Goal: Use online tool/utility

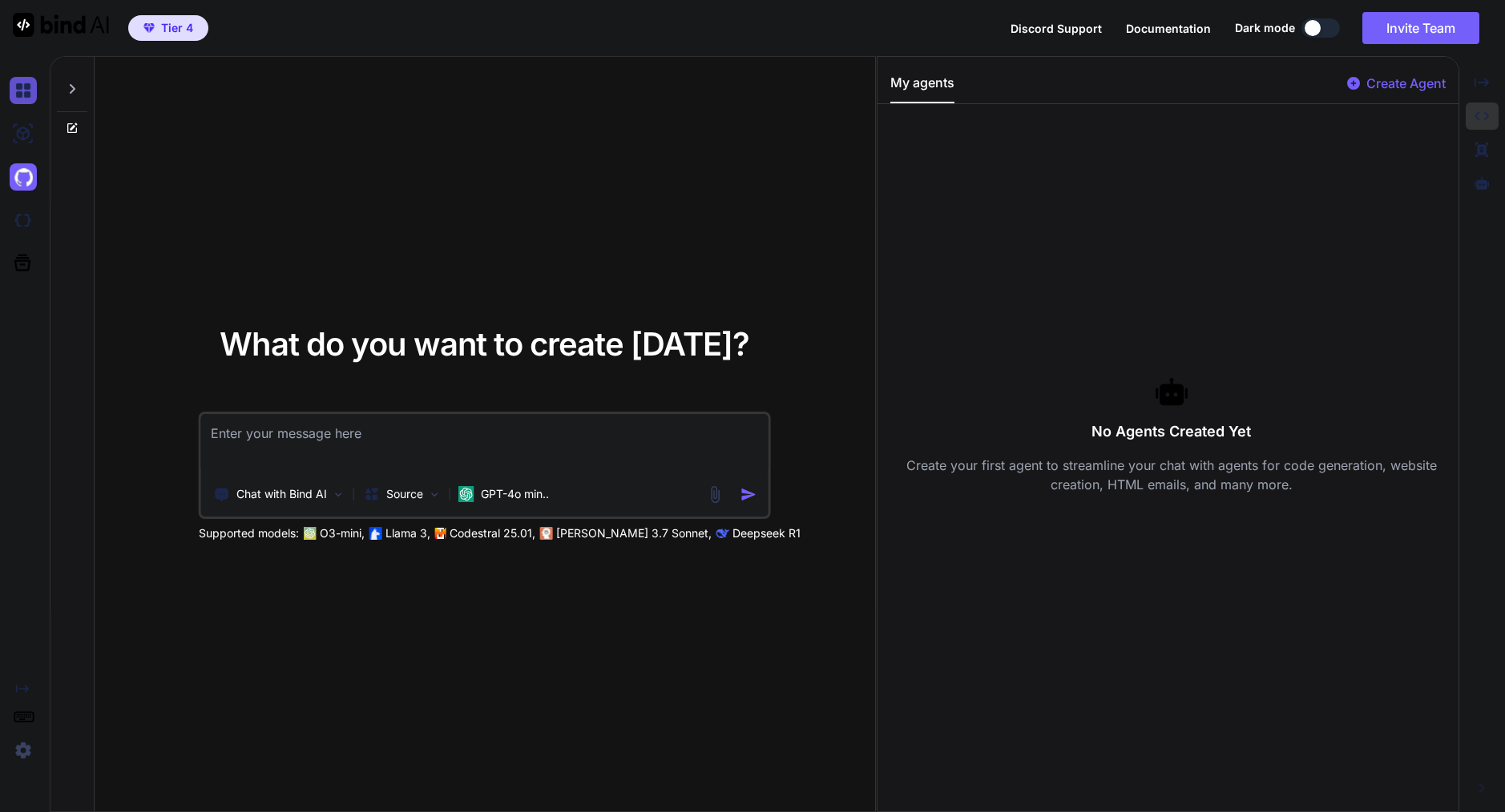
click at [29, 93] on img at bounding box center [24, 90] width 27 height 27
type textarea "x"
click at [24, 131] on img at bounding box center [24, 134] width 27 height 27
click at [28, 223] on img at bounding box center [24, 221] width 27 height 27
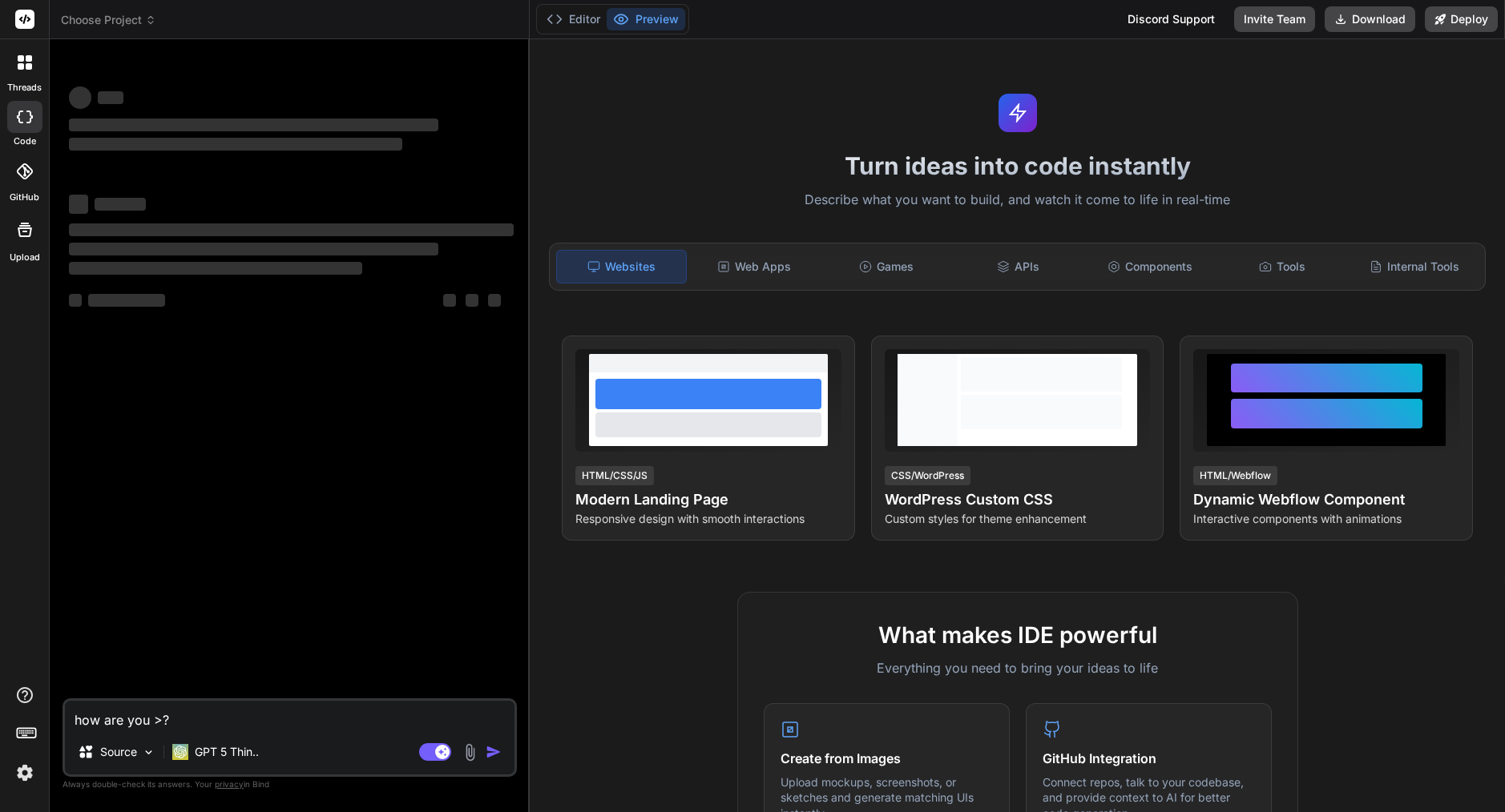
click at [23, 63] on icon at bounding box center [25, 63] width 15 height 15
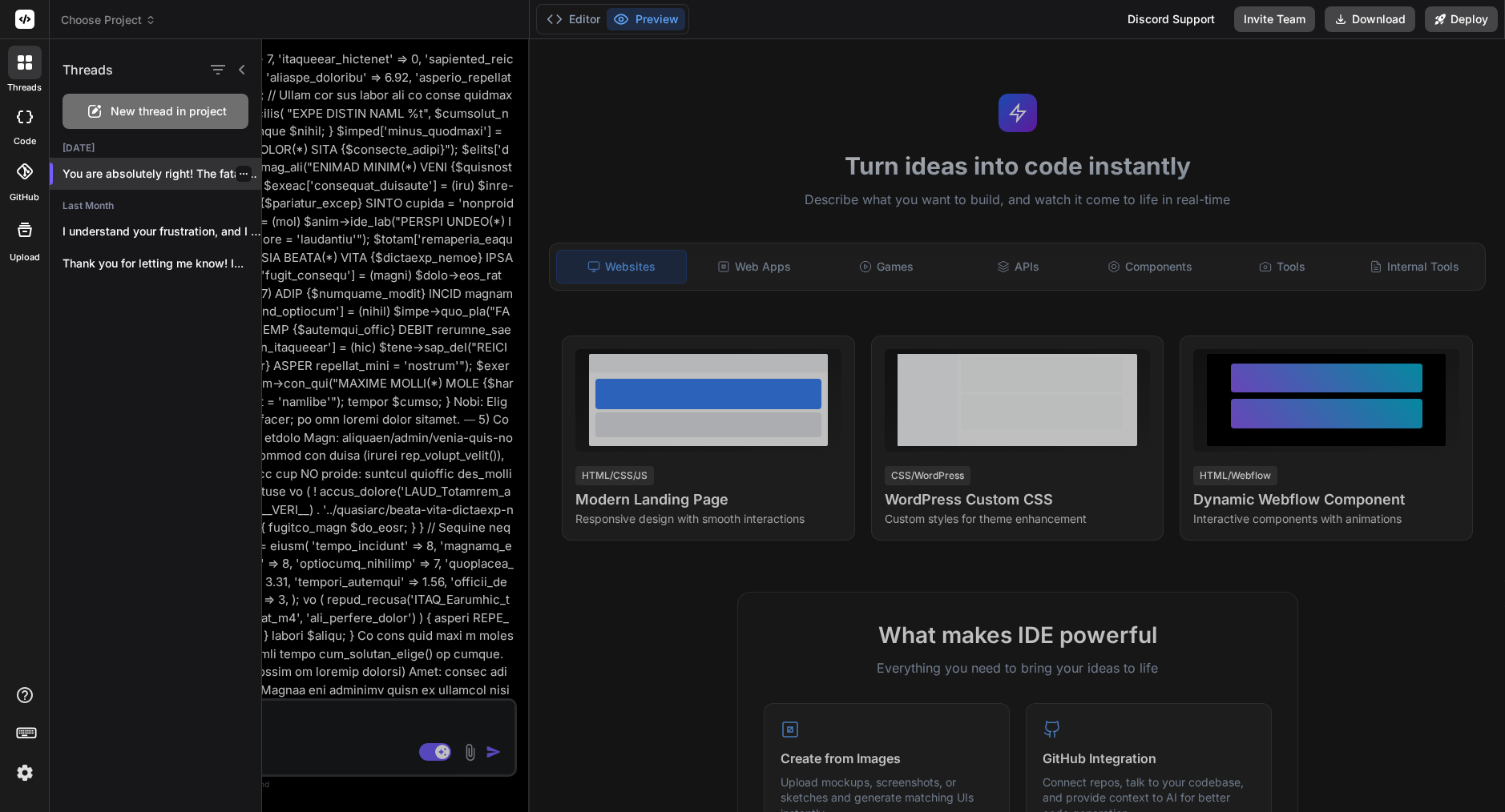
scroll to position [3962, 0]
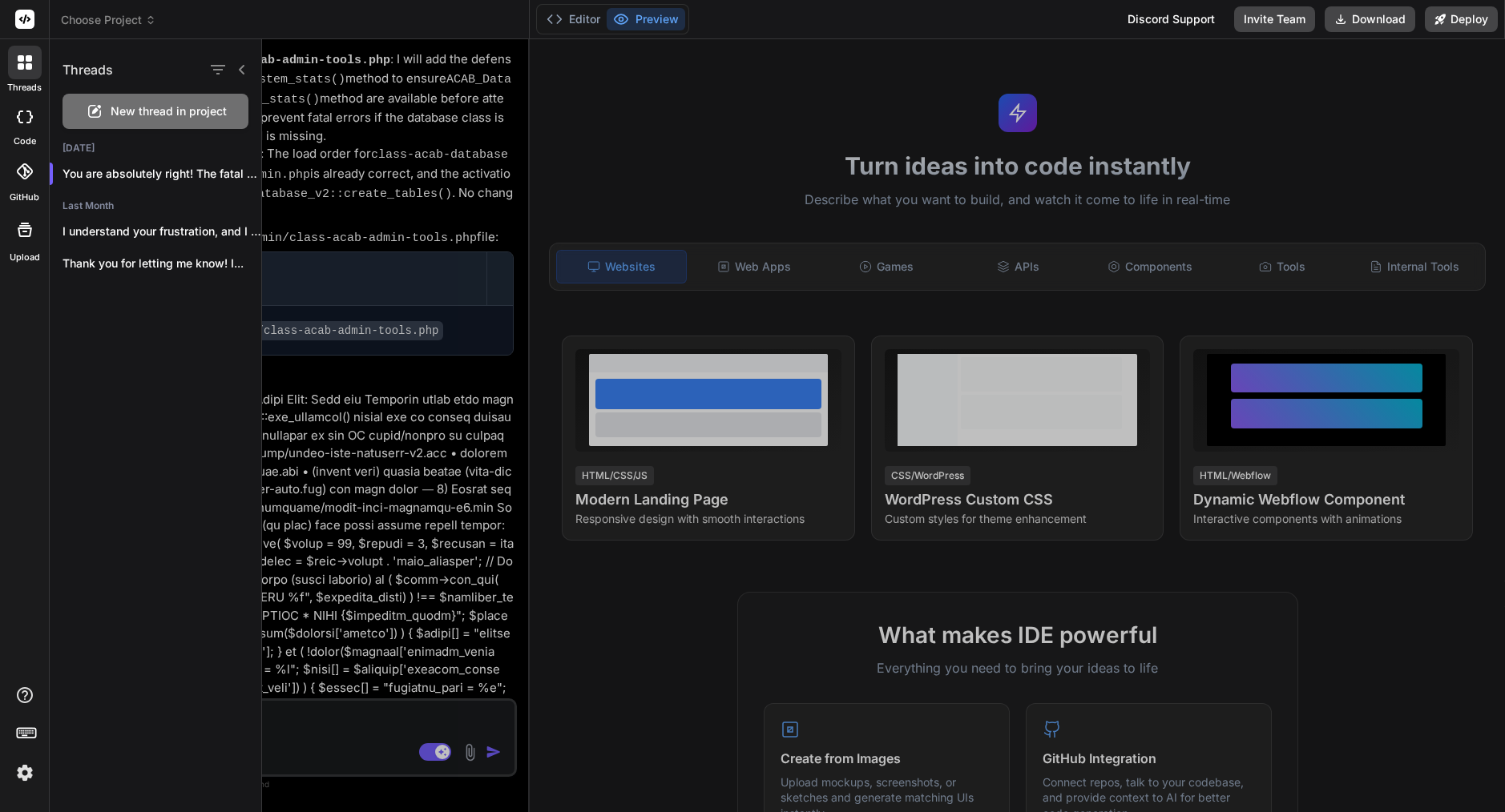
click at [350, 303] on div at bounding box center [882, 426] width 1242 height 773
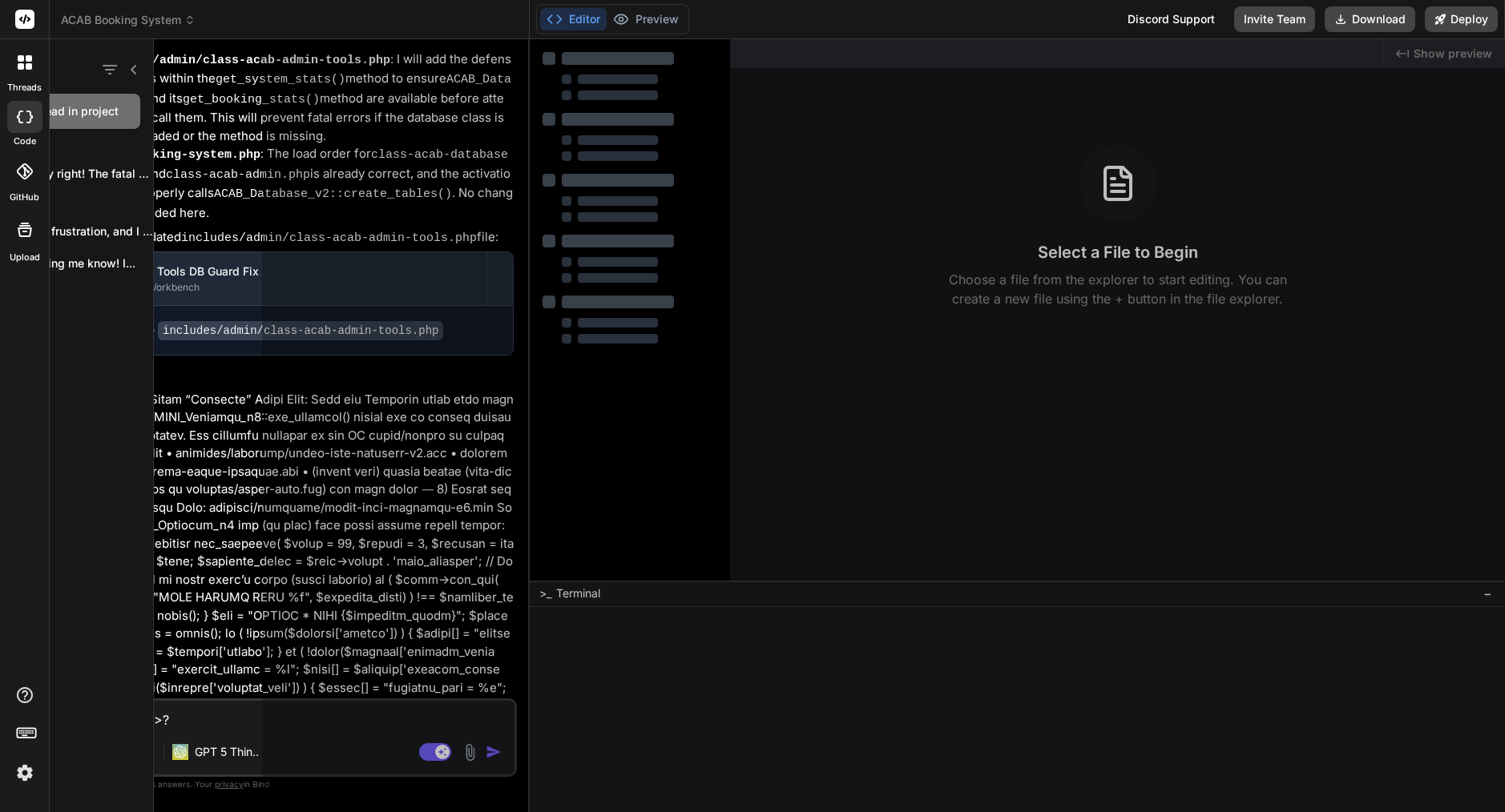
type textarea "x"
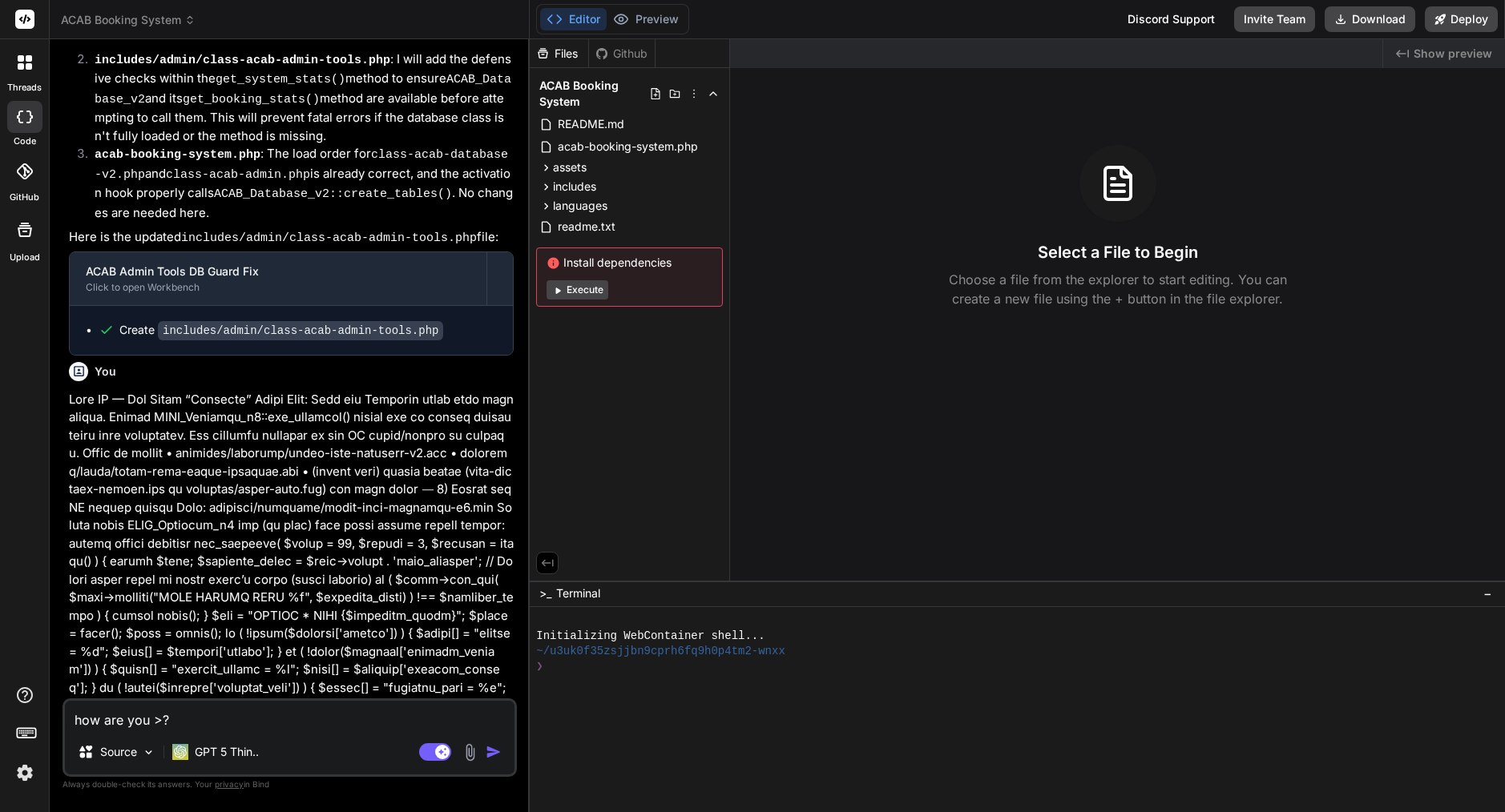
click at [23, 778] on img at bounding box center [25, 773] width 27 height 27
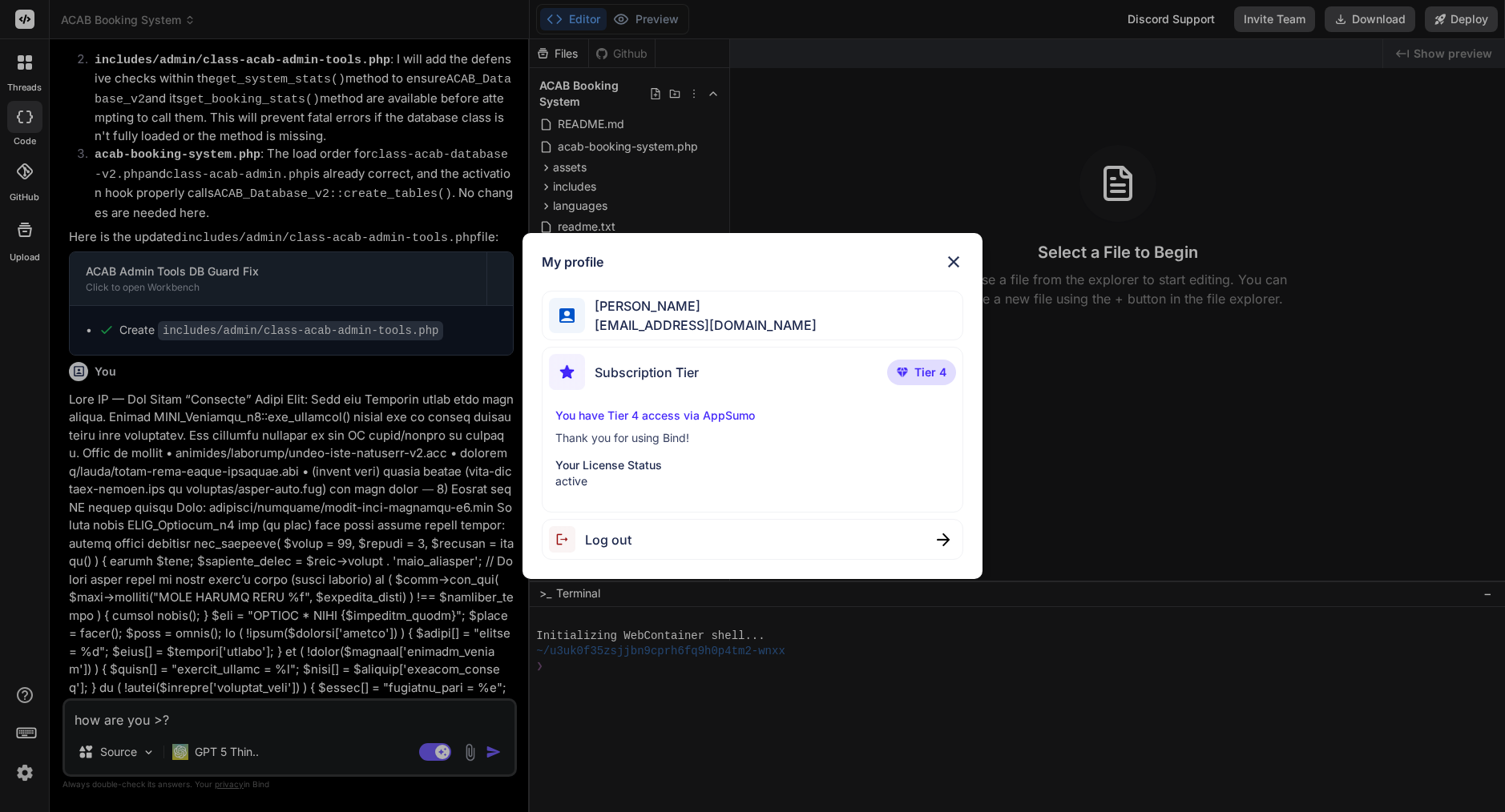
click at [294, 507] on div "My profile Arkaiusz Wiatr areknl1985@gmail.com Subscription Tier Tier 4 You hav…" at bounding box center [752, 406] width 1505 height 812
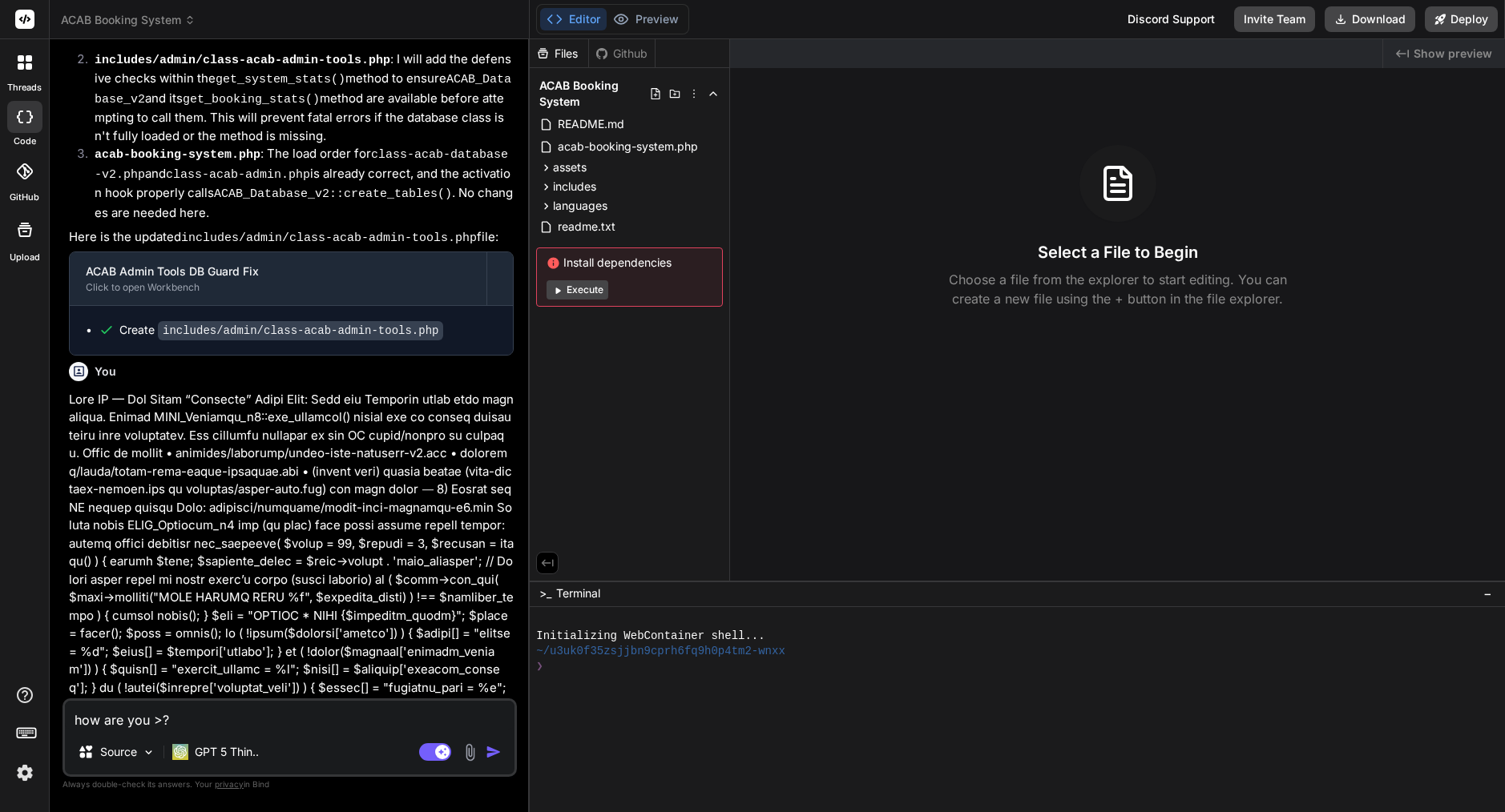
click at [1458, 47] on span "Show preview" at bounding box center [1453, 54] width 78 height 16
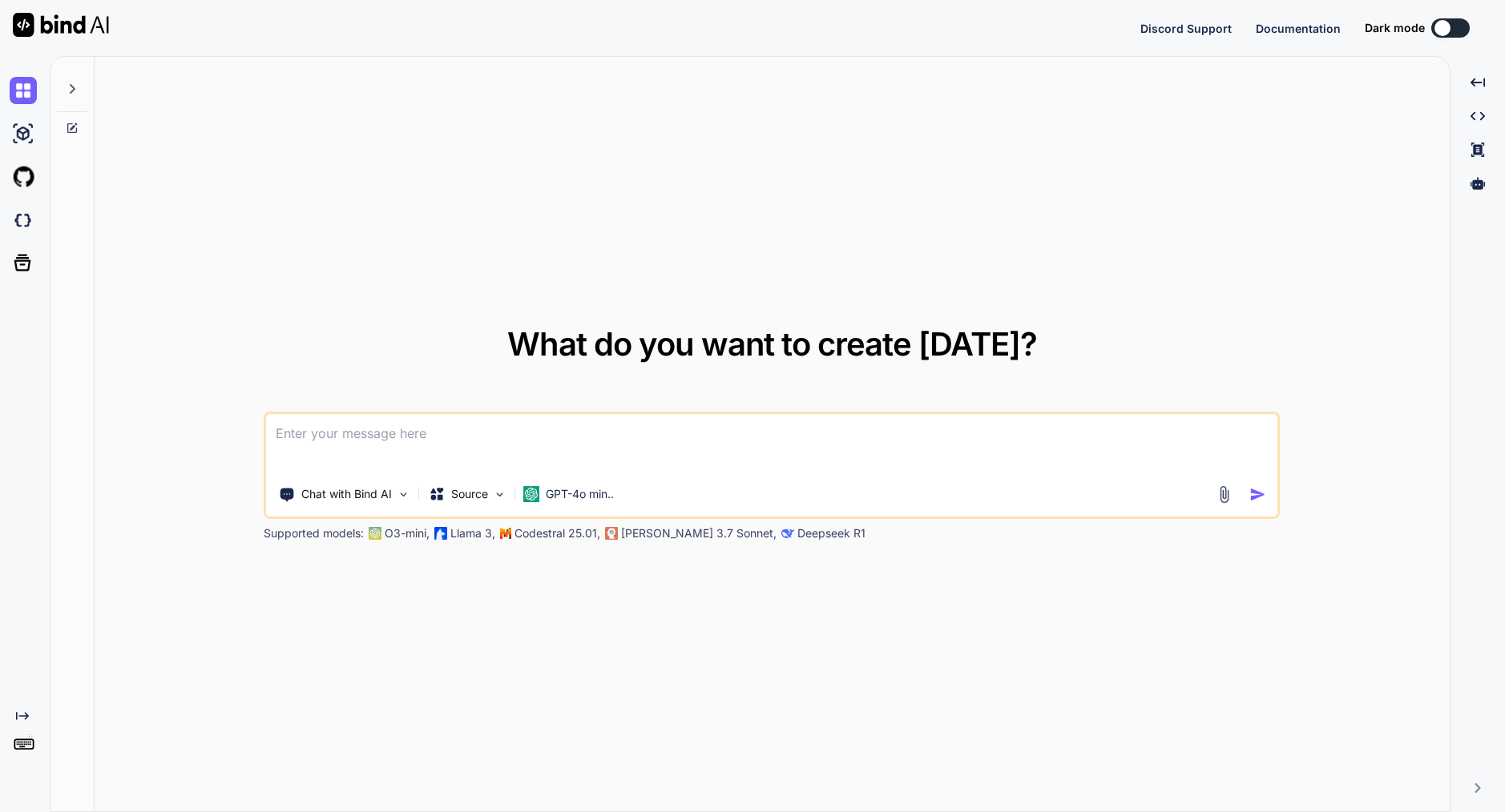
type textarea "x"
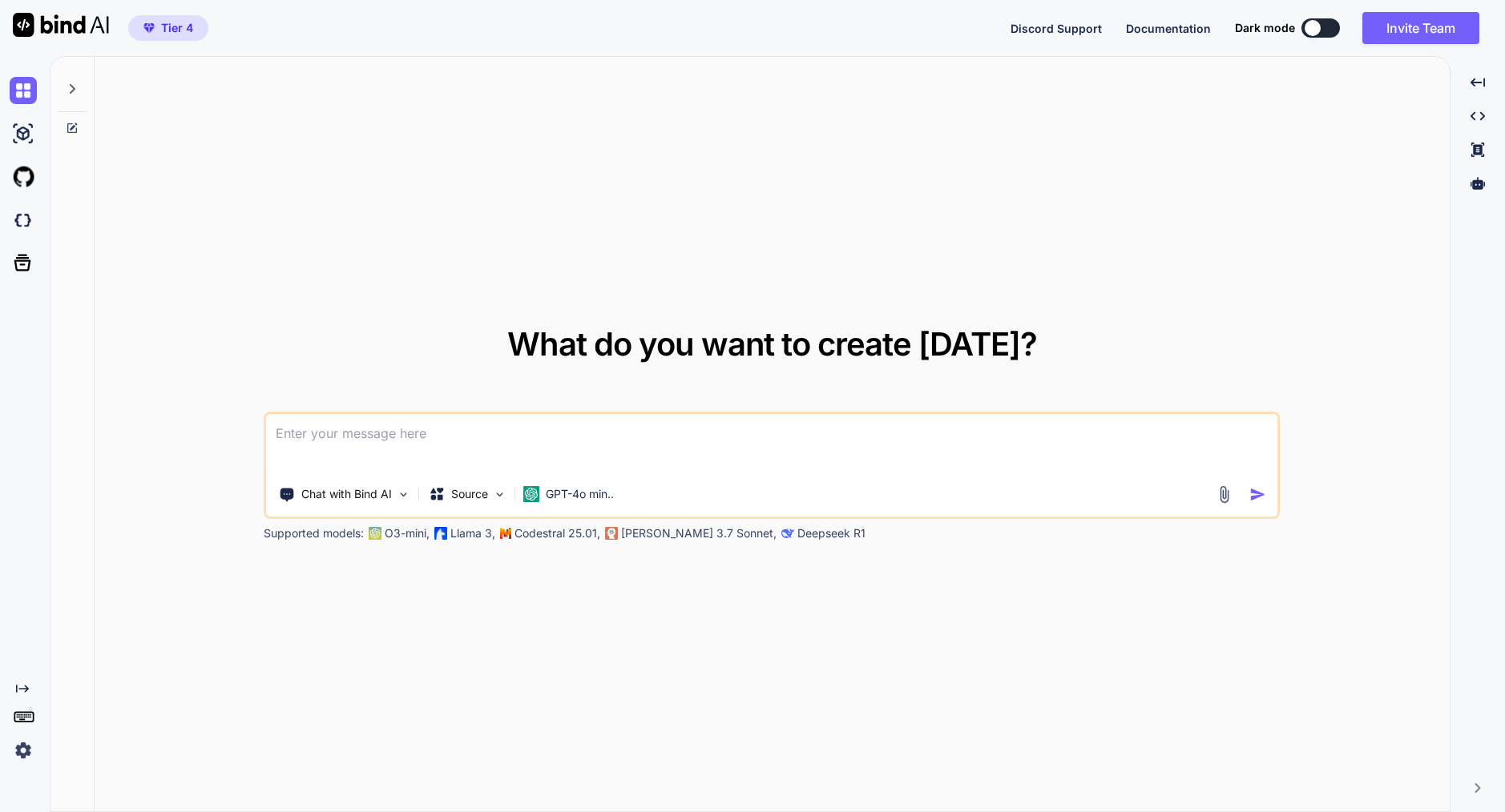
click at [181, 30] on span "Tier 4" at bounding box center [177, 28] width 32 height 16
click at [76, 87] on icon at bounding box center [72, 89] width 13 height 13
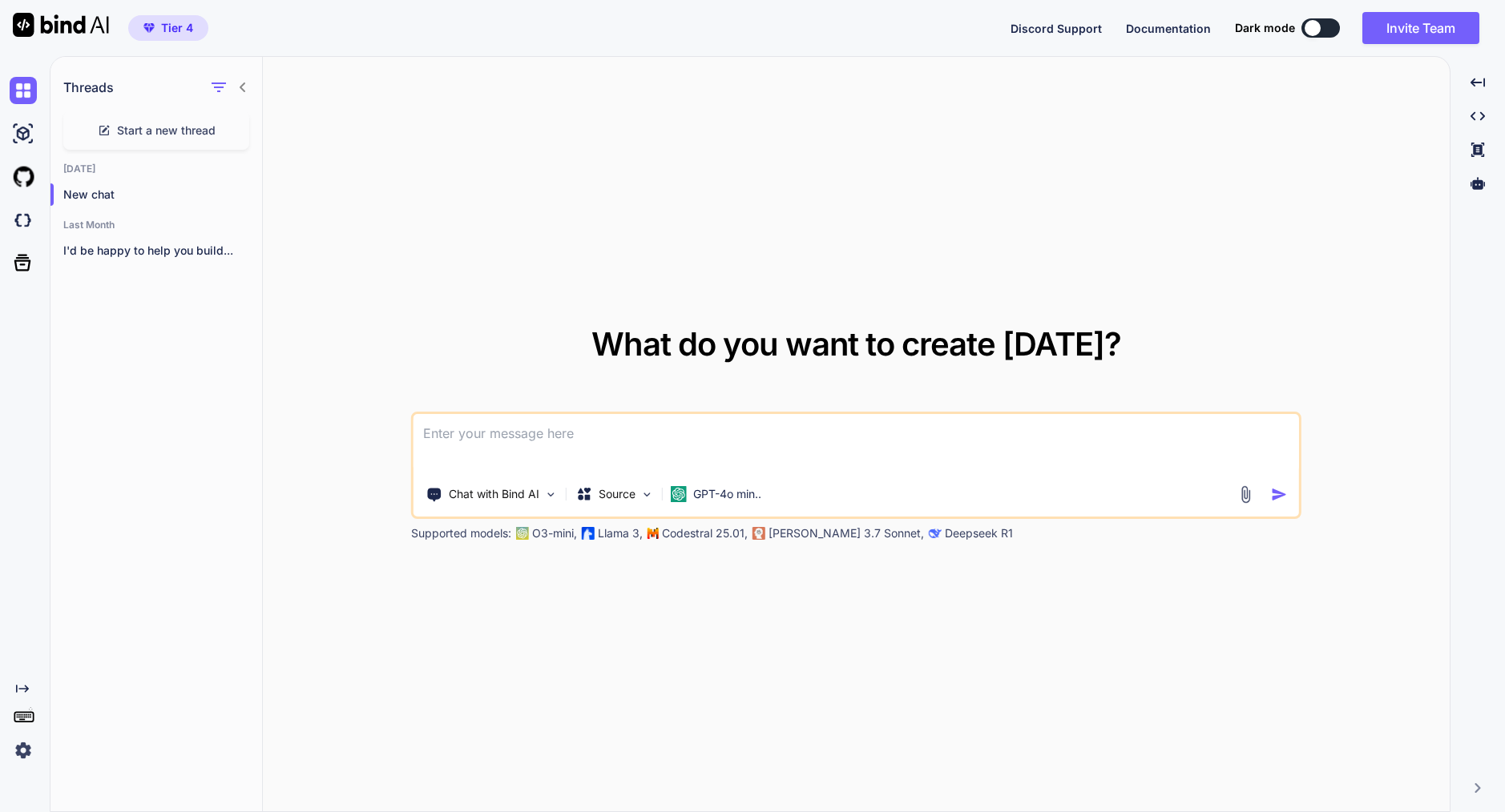
click at [246, 83] on icon at bounding box center [242, 87] width 13 height 13
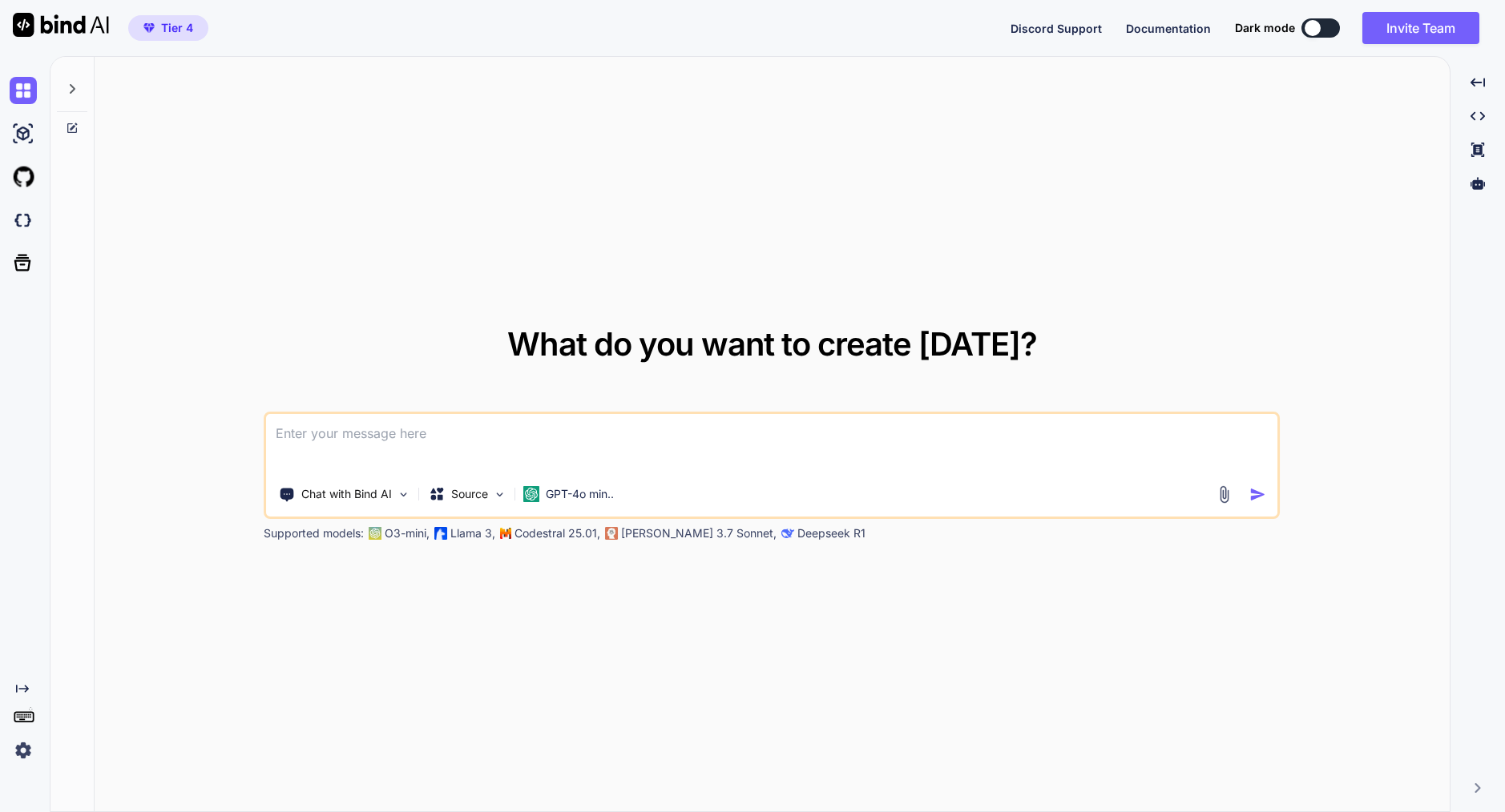
click at [57, 21] on img at bounding box center [60, 25] width 96 height 24
click at [20, 690] on icon at bounding box center [23, 689] width 13 height 8
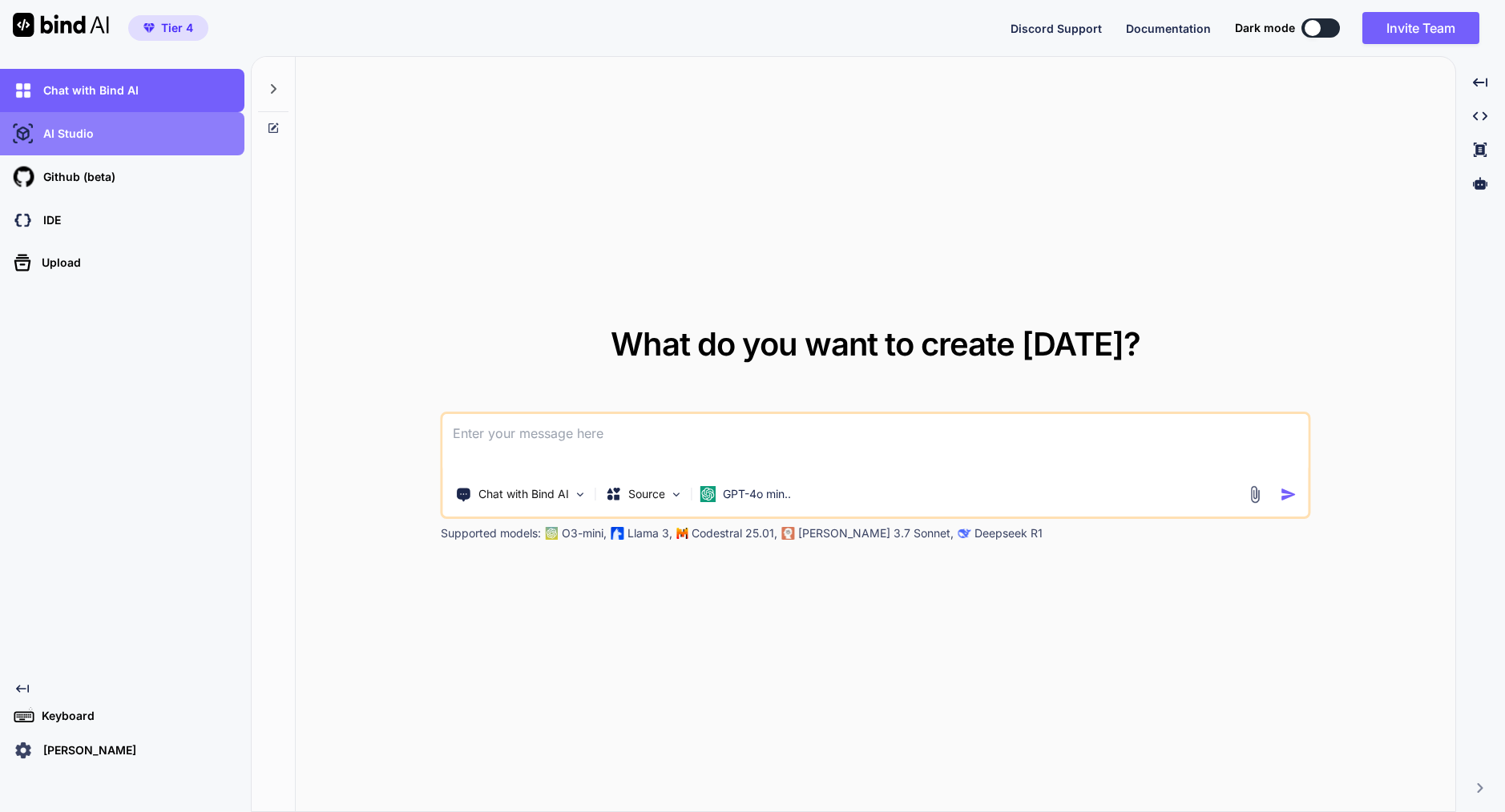
click at [64, 136] on p "AI Studio" at bounding box center [65, 134] width 57 height 16
type textarea "x"
